Goal: Find specific page/section: Find specific page/section

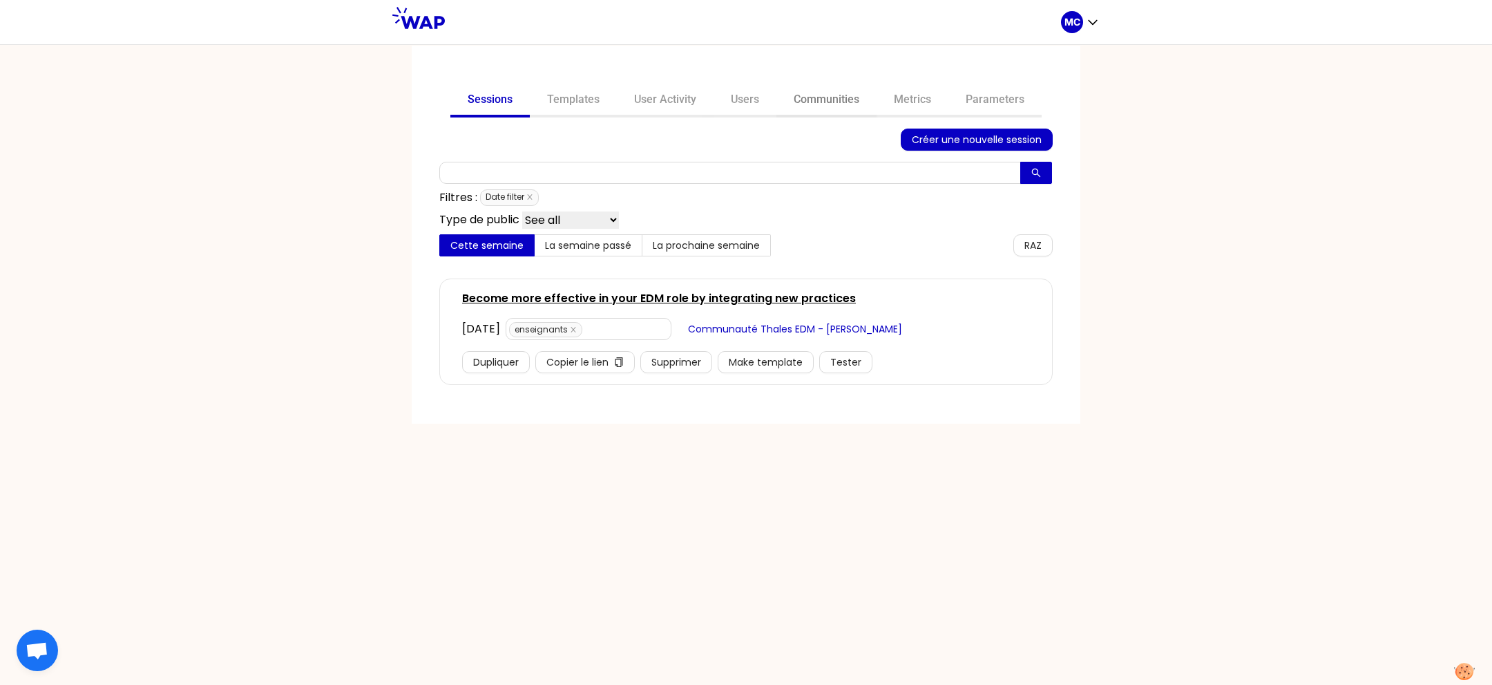
click at [814, 96] on link "Communities" at bounding box center [826, 100] width 100 height 33
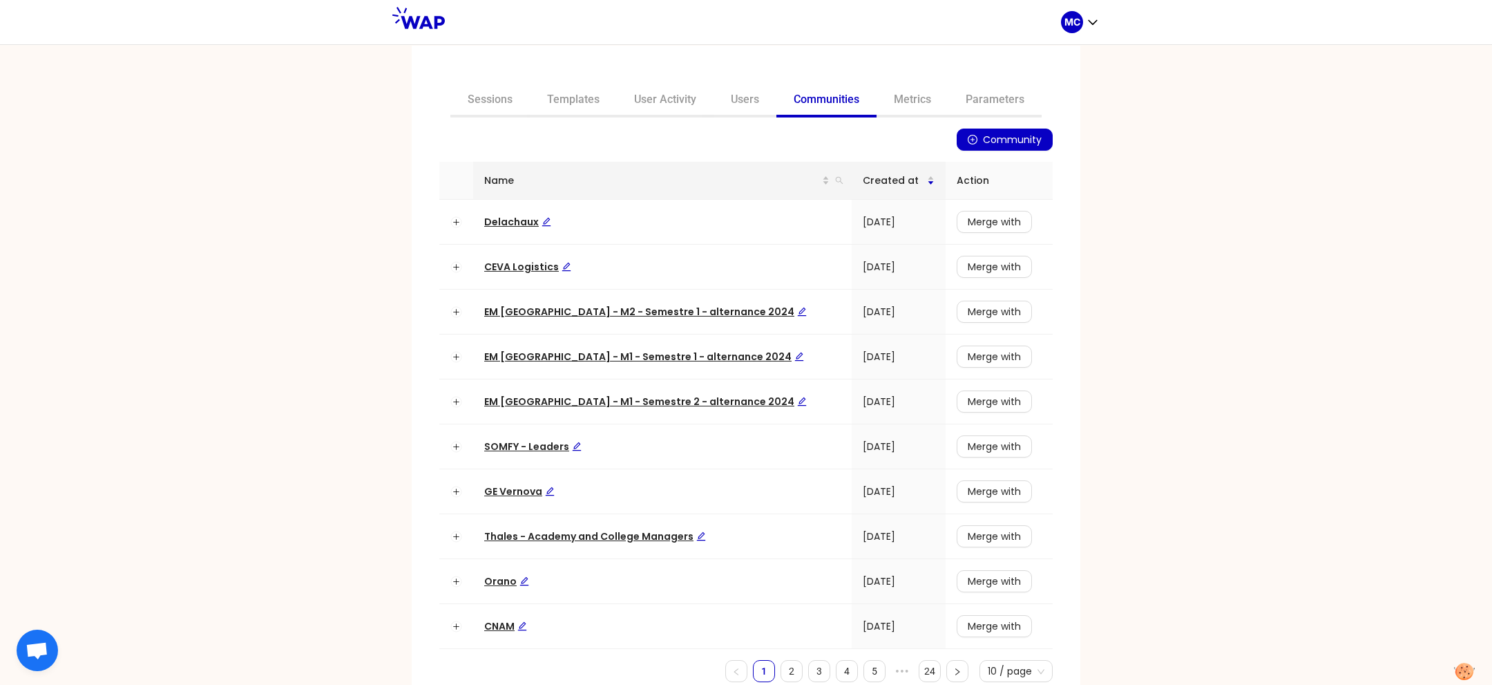
click at [817, 176] on th "Name" at bounding box center [662, 181] width 379 height 38
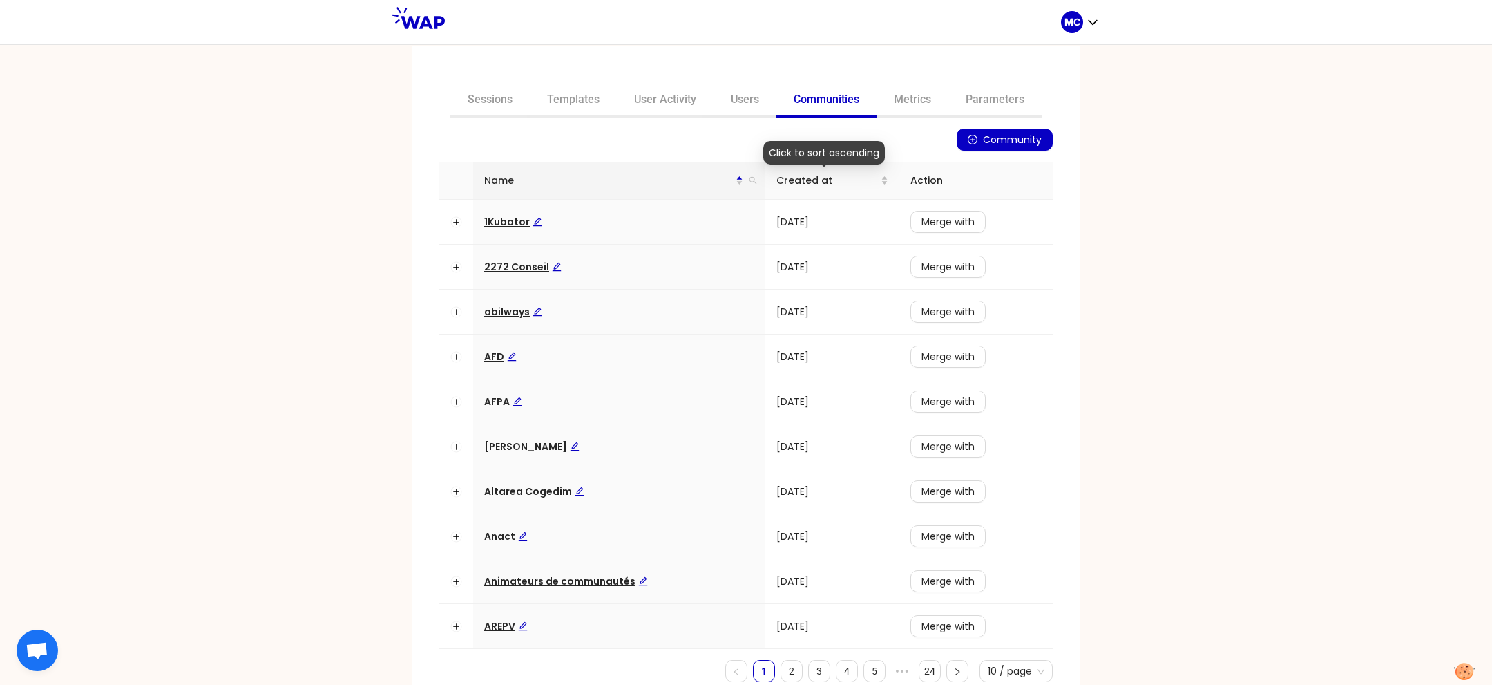
click at [752, 182] on th "Name" at bounding box center [619, 181] width 292 height 38
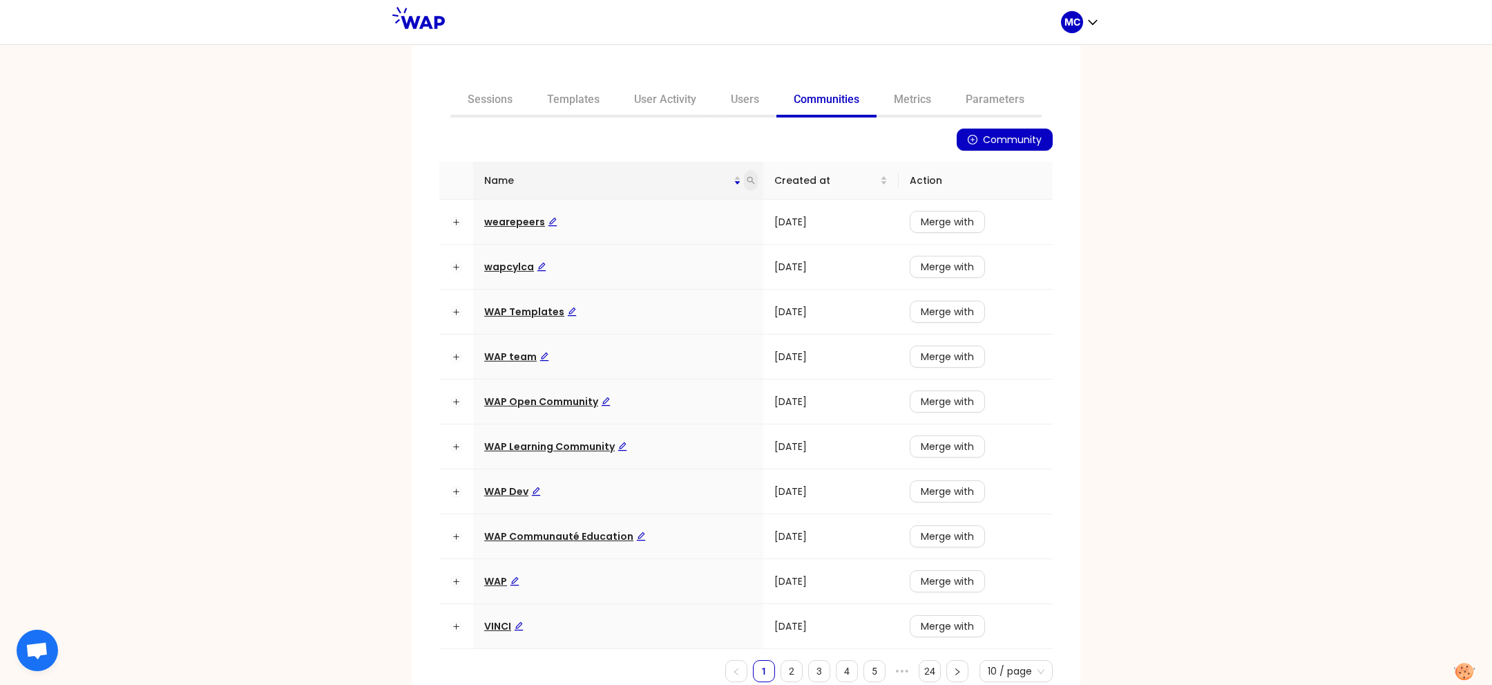
click at [744, 186] on span at bounding box center [751, 180] width 14 height 21
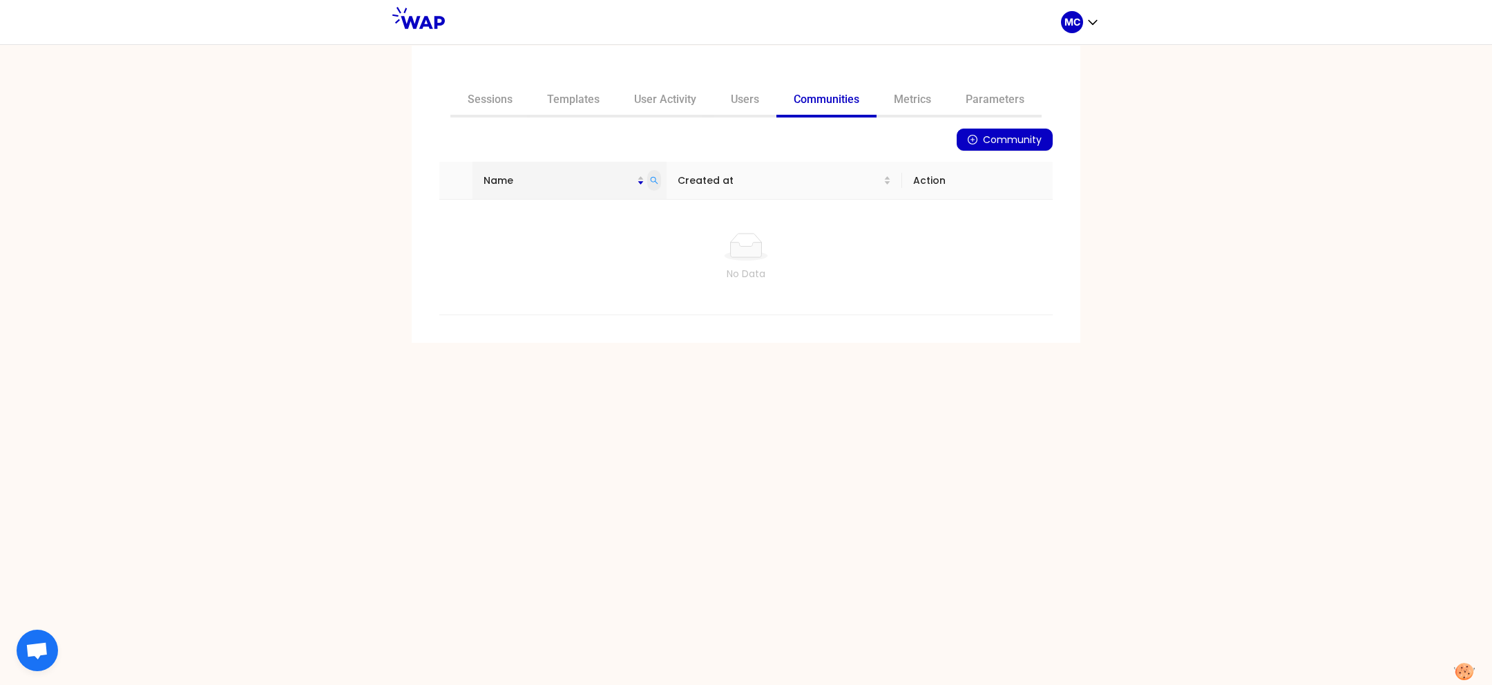
click at [658, 178] on icon "search" at bounding box center [654, 180] width 8 height 8
type input "h"
type input "châteauform"
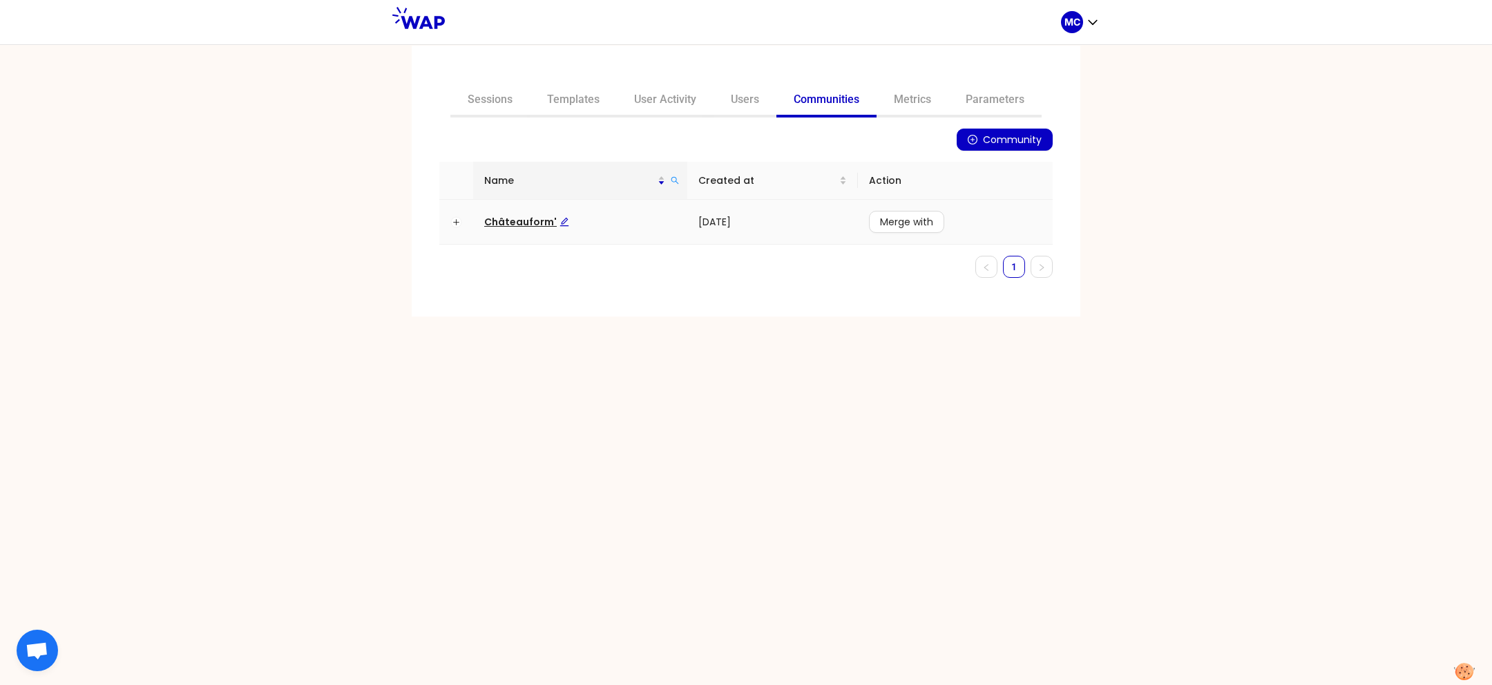
click at [466, 229] on td at bounding box center [456, 222] width 34 height 45
click at [504, 219] on span "Châteauform'" at bounding box center [526, 222] width 85 height 14
